Goal: Information Seeking & Learning: Learn about a topic

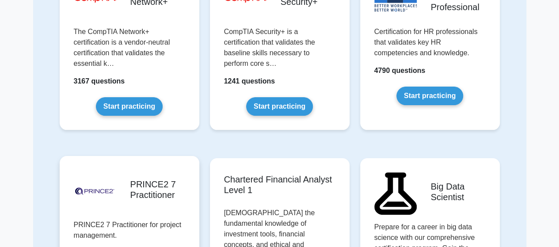
scroll to position [1722, 0]
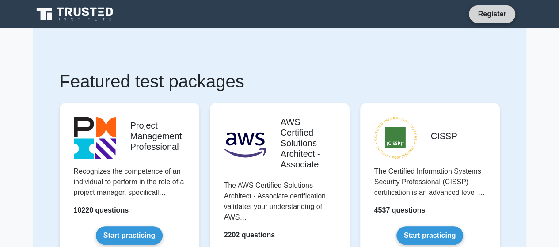
click at [495, 11] on link "Register" at bounding box center [491, 13] width 39 height 11
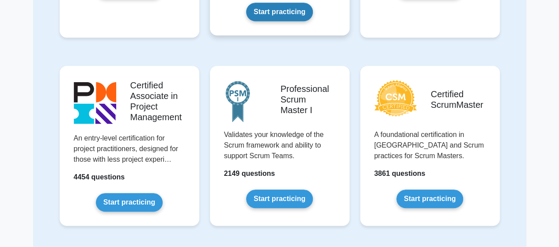
scroll to position [265, 0]
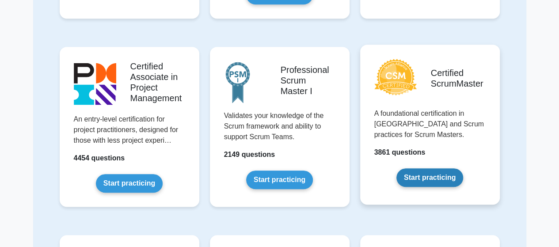
click at [430, 172] on link "Start practicing" at bounding box center [429, 177] width 67 height 19
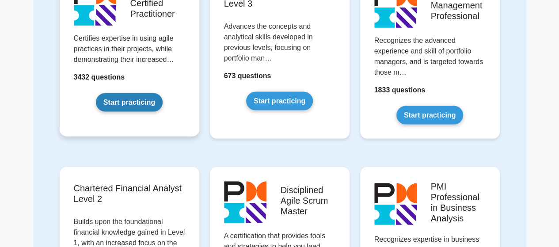
scroll to position [972, 0]
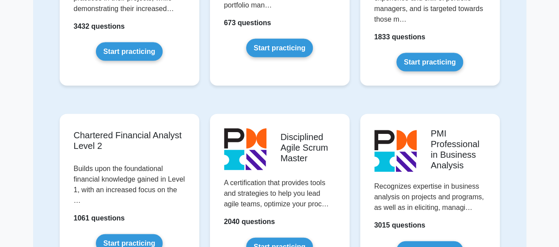
drag, startPoint x: 85, startPoint y: 86, endPoint x: 471, endPoint y: 91, distance: 386.0
click at [471, 91] on div "Portfolio Management Professional Recognizes the advanced experience and skill …" at bounding box center [430, 9] width 150 height 195
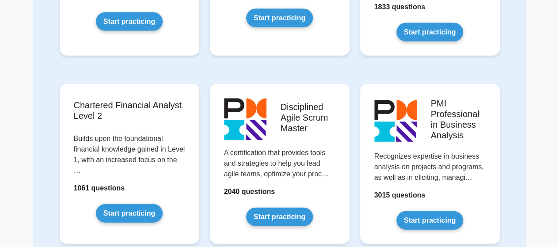
scroll to position [1016, 0]
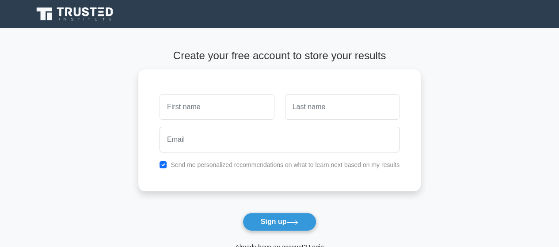
click at [468, 30] on main "Create your free account to store your results Send me personalized recommendat…" at bounding box center [279, 159] width 559 height 263
